Goal: Information Seeking & Learning: Learn about a topic

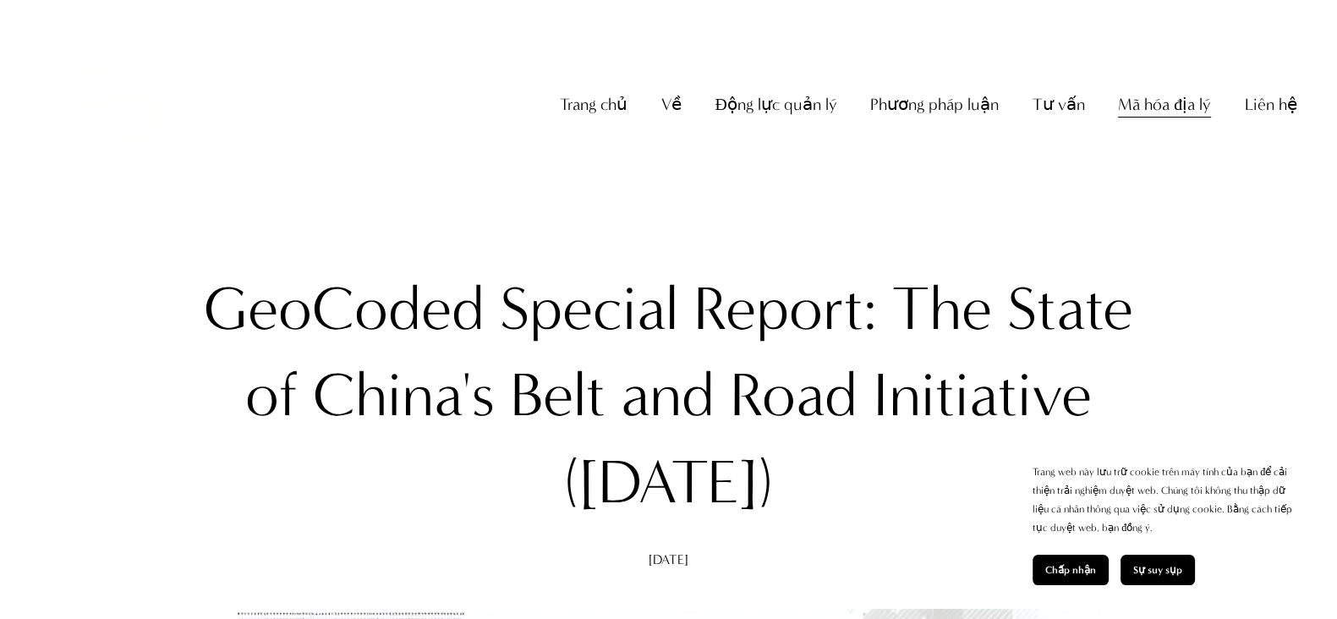
click at [1069, 494] on button "Chấp nhận" at bounding box center [1070, 570] width 76 height 30
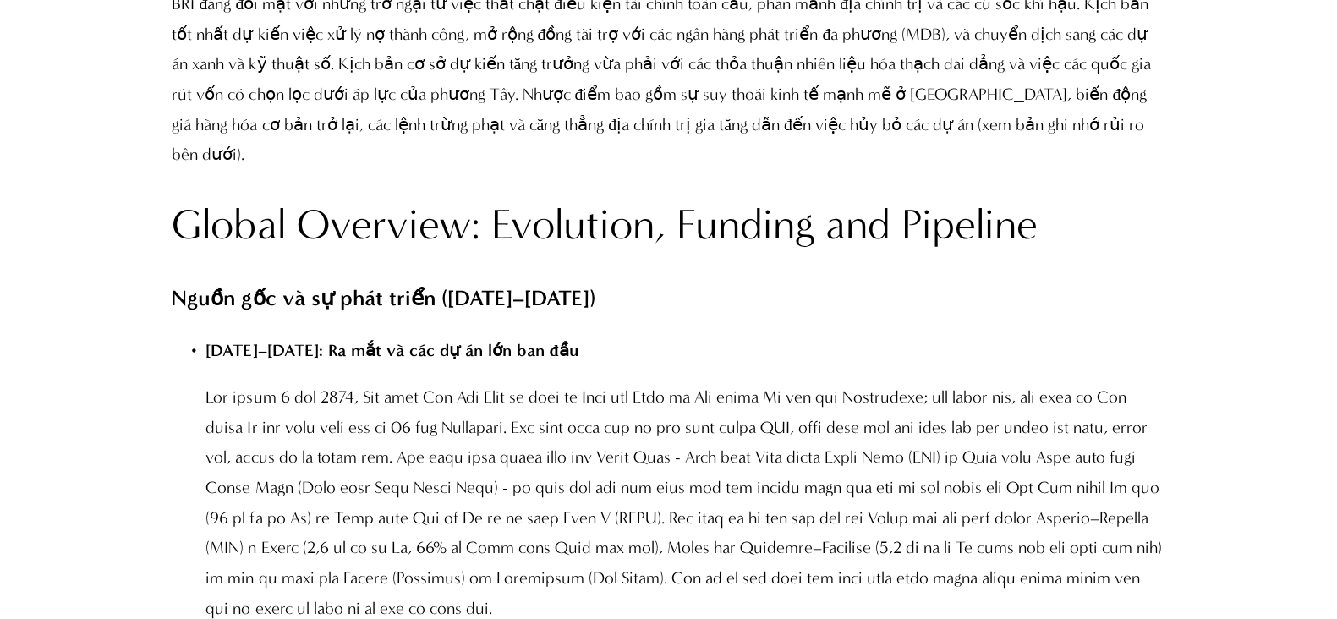
scroll to position [3609, 0]
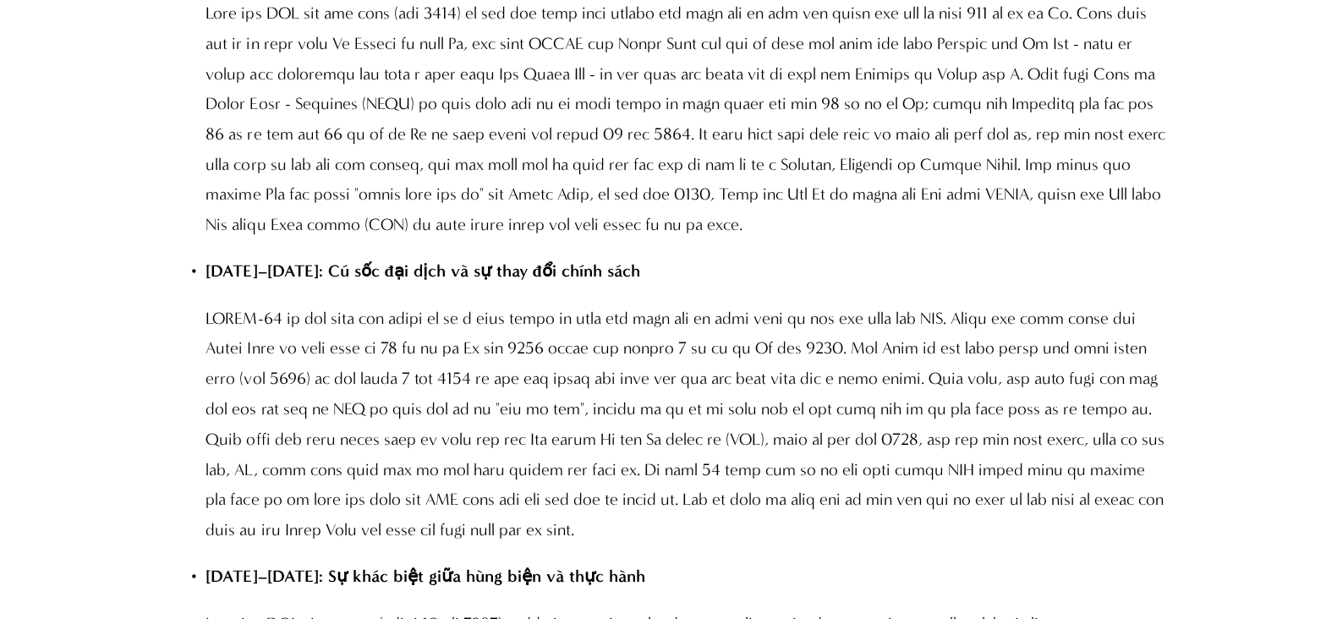
click at [873, 458] on p at bounding box center [684, 424] width 959 height 241
drag, startPoint x: 613, startPoint y: 387, endPoint x: 783, endPoint y: 387, distance: 169.9
click at [767, 384] on font at bounding box center [686, 424] width 962 height 230
click at [833, 393] on font at bounding box center [686, 424] width 962 height 230
drag, startPoint x: 824, startPoint y: 382, endPoint x: 850, endPoint y: 383, distance: 26.2
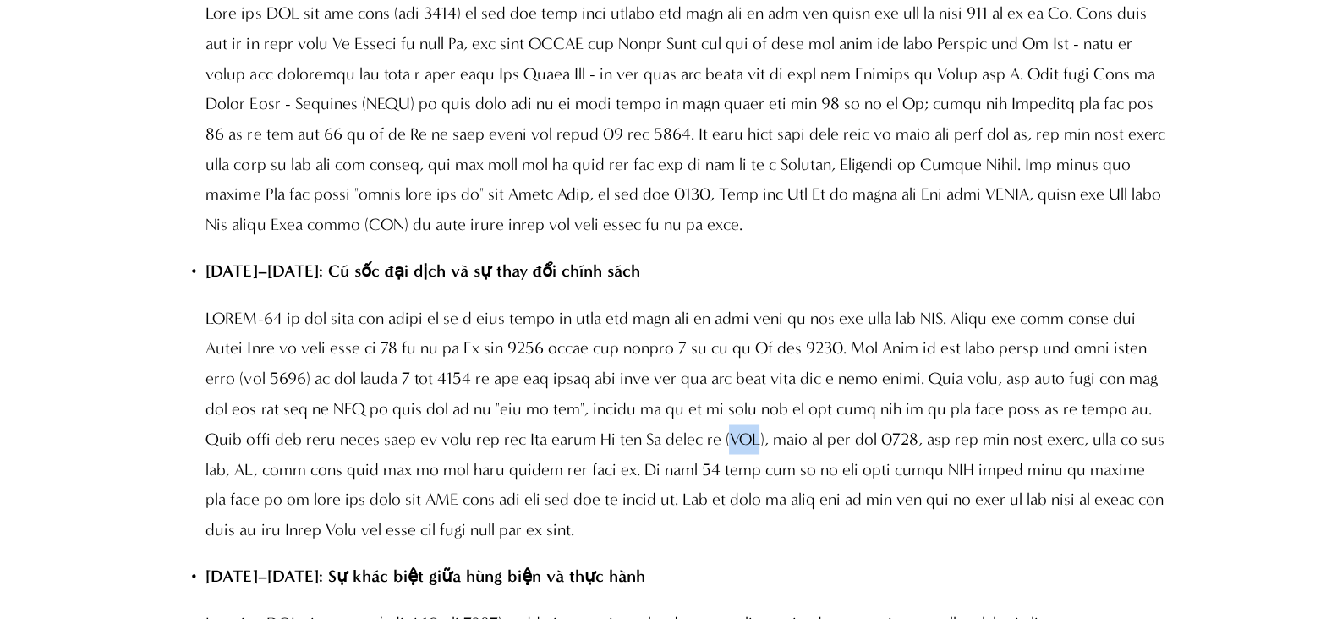
click at [850, 383] on font at bounding box center [686, 424] width 962 height 230
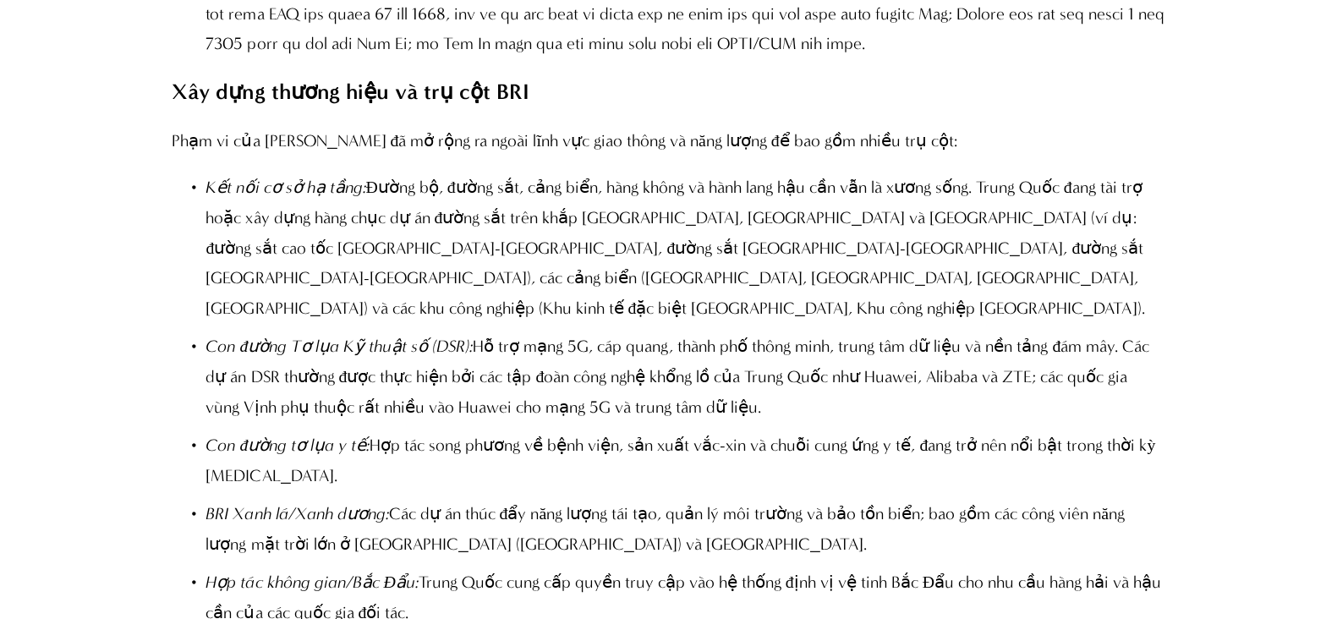
scroll to position [3718, 0]
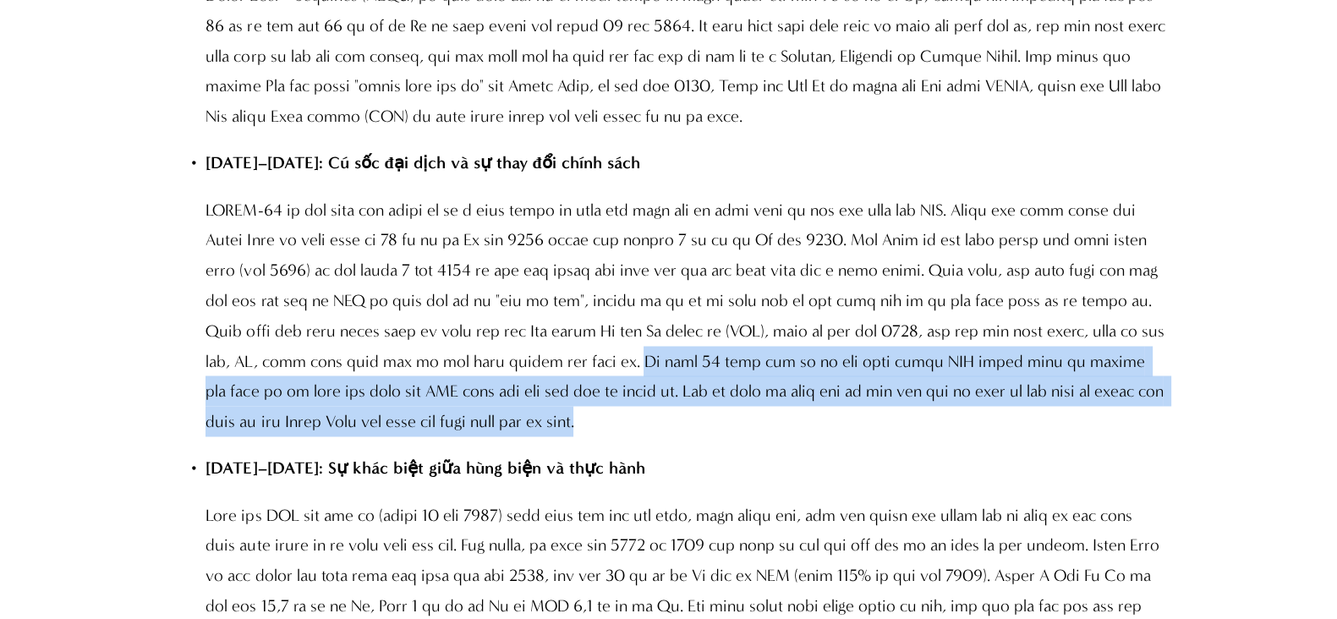
drag, startPoint x: 759, startPoint y: 302, endPoint x: 795, endPoint y: 365, distance: 72.7
click at [795, 365] on p at bounding box center [684, 315] width 959 height 241
copy font "Ít nhất 16 quốc gia đã có các thỏa thuận DSR chính thức và khoảng một phần ba s…"
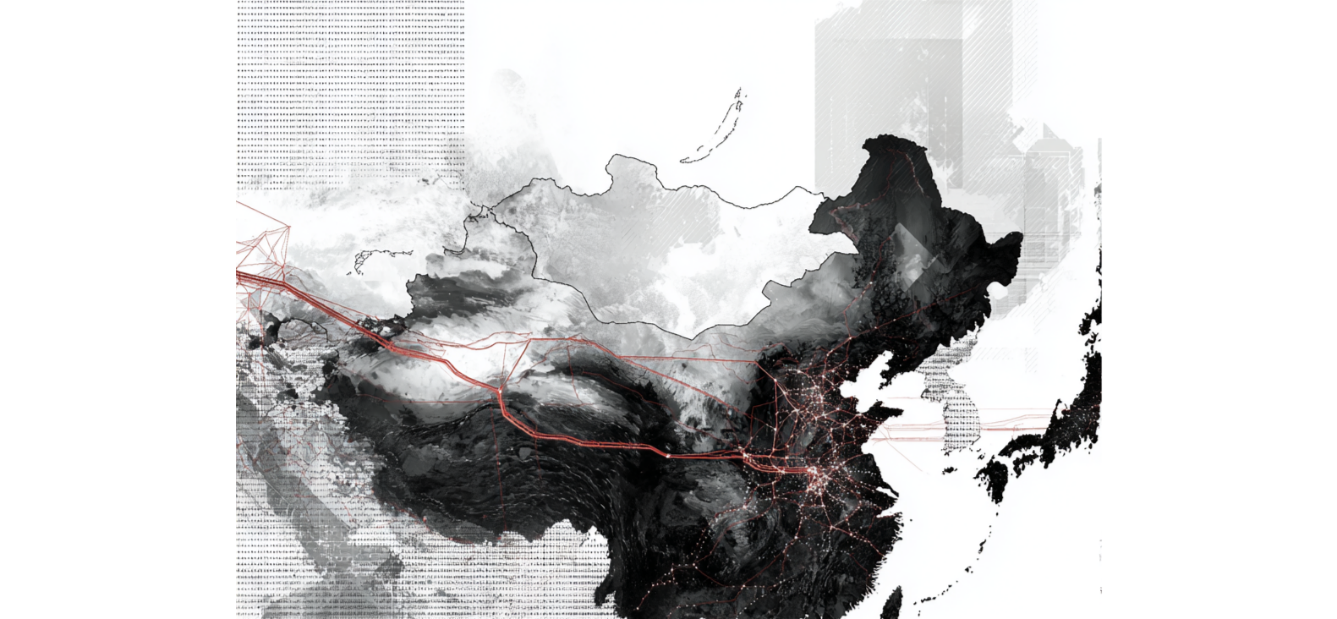
scroll to position [0, 0]
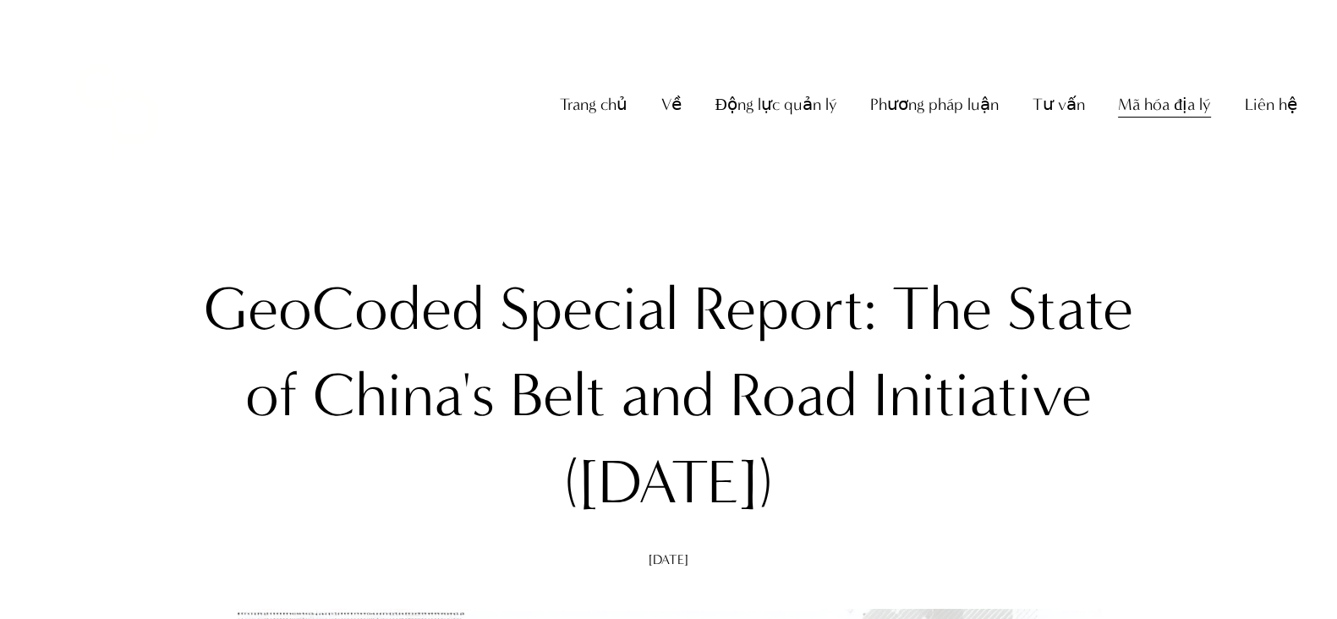
click at [1034, 122] on nav "Trang chủ Về Giới thiệu về công ty Giáo sư Christopher Sanchez Động lực quản lý…" at bounding box center [928, 105] width 736 height 34
drag, startPoint x: 241, startPoint y: 302, endPoint x: 860, endPoint y: 484, distance: 645.3
click at [860, 484] on h1 "GeoCoded Special Report: The State of China's Belt and Road Initiative ([DATE])" at bounding box center [668, 395] width 993 height 259
copy h1 "GeoCoded Special Report: The State of China's Belt and Road Initiative ([DATE])"
